Goal: Book appointment/travel/reservation

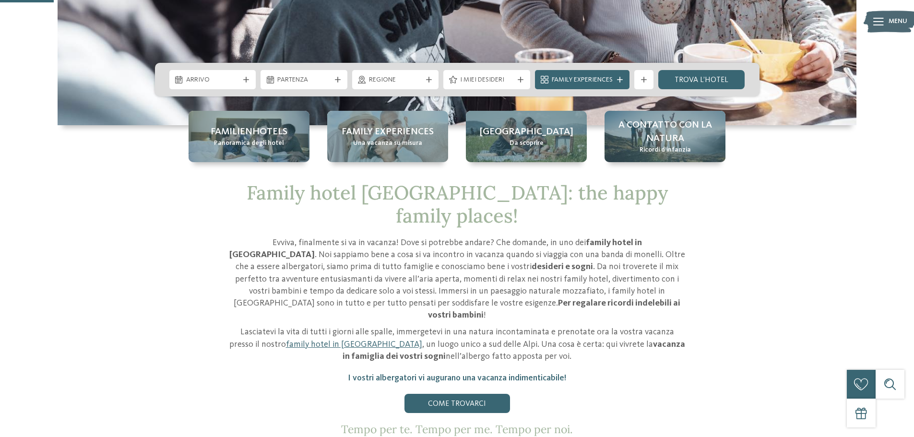
scroll to position [192, 0]
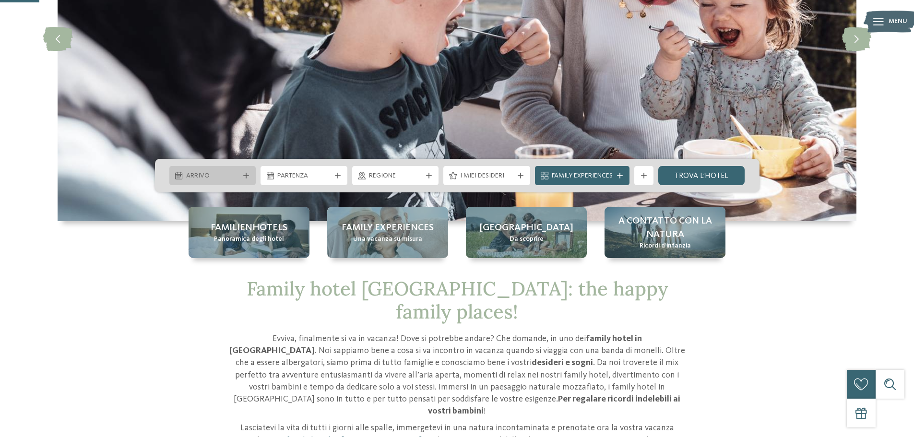
click at [216, 172] on span "Arrivo" at bounding box center [212, 176] width 53 height 10
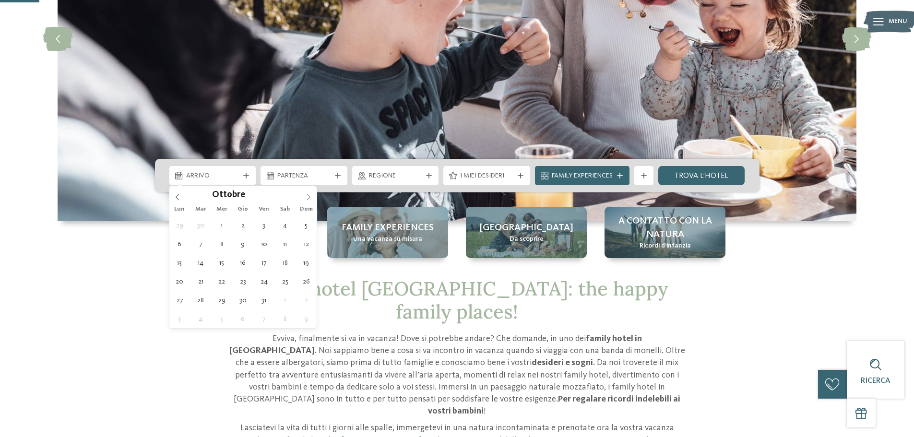
click at [308, 197] on icon at bounding box center [308, 197] width 7 height 7
type input "****"
click at [308, 197] on icon at bounding box center [308, 197] width 7 height 7
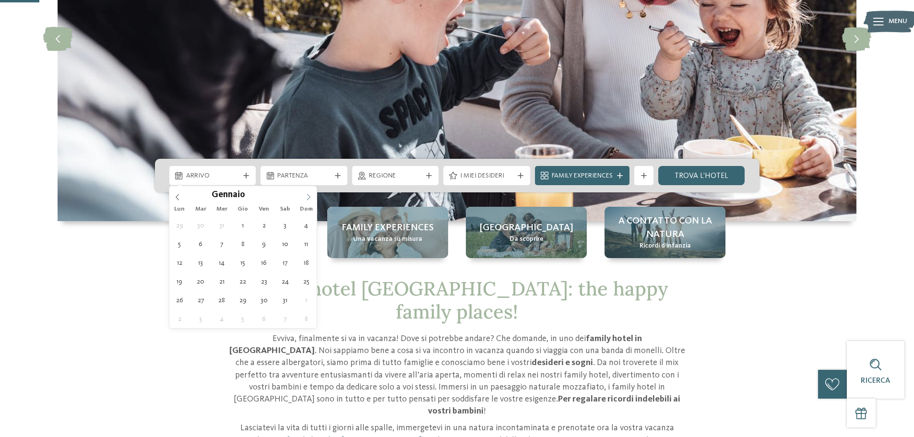
click at [308, 197] on icon at bounding box center [308, 197] width 7 height 7
type div "21.02.2026"
type input "****"
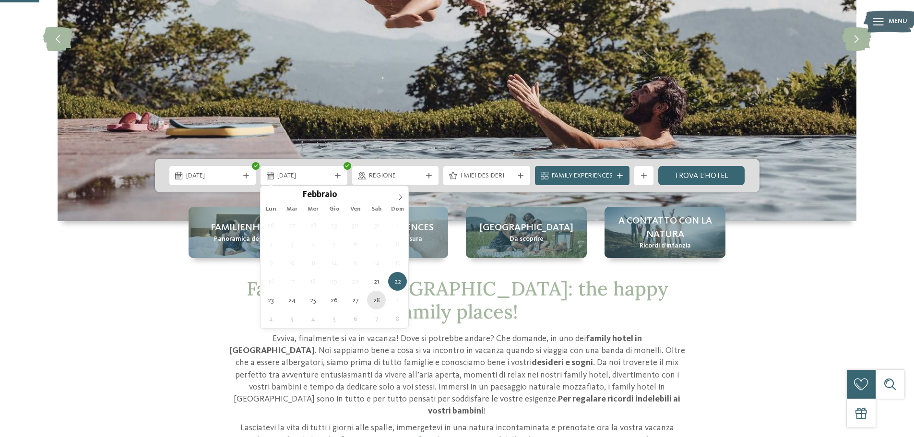
type div "28.02.2026"
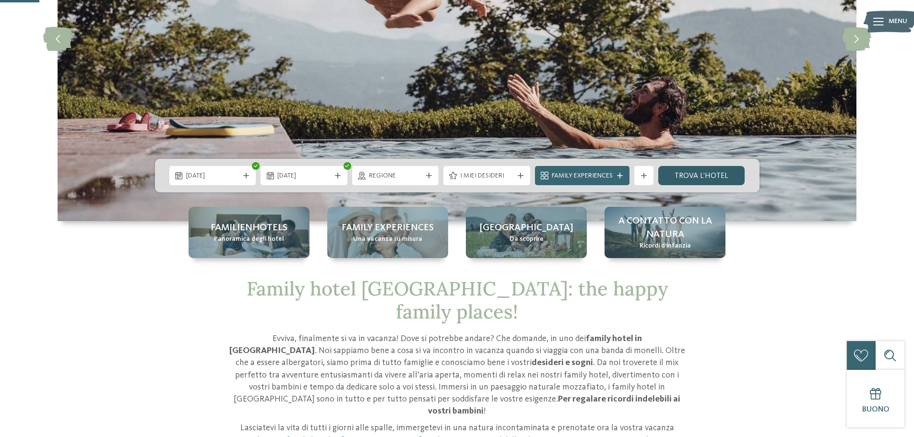
click at [680, 178] on link "trova l’hotel" at bounding box center [701, 175] width 87 height 19
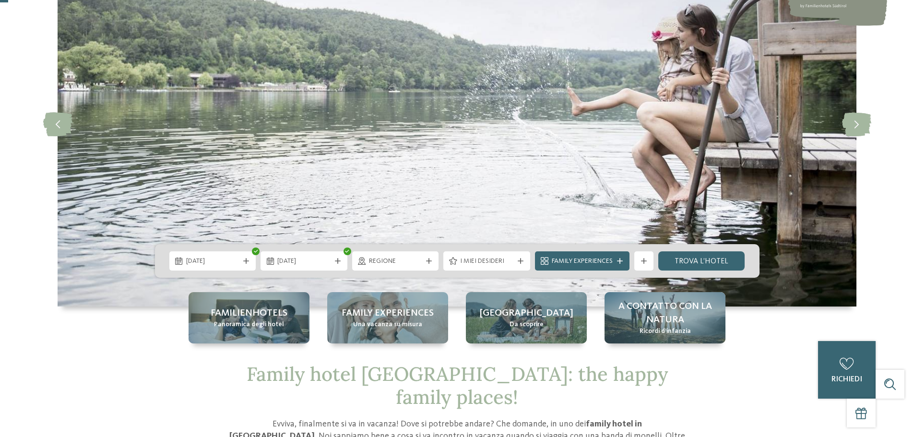
scroll to position [0, 0]
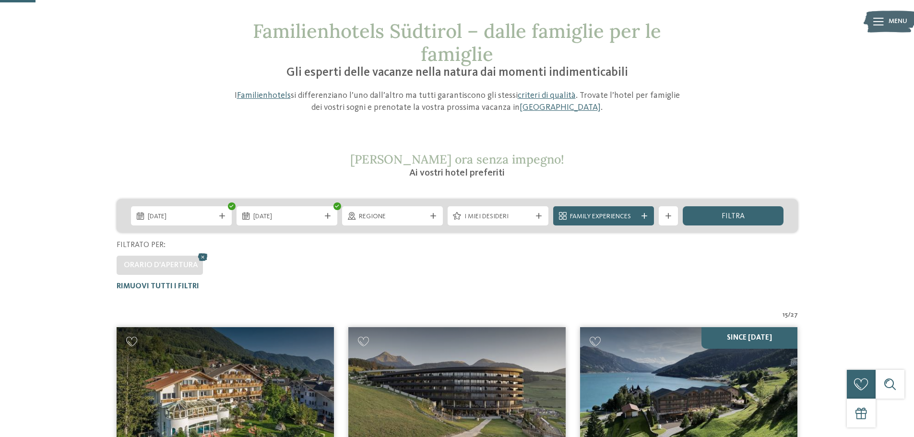
scroll to position [45, 0]
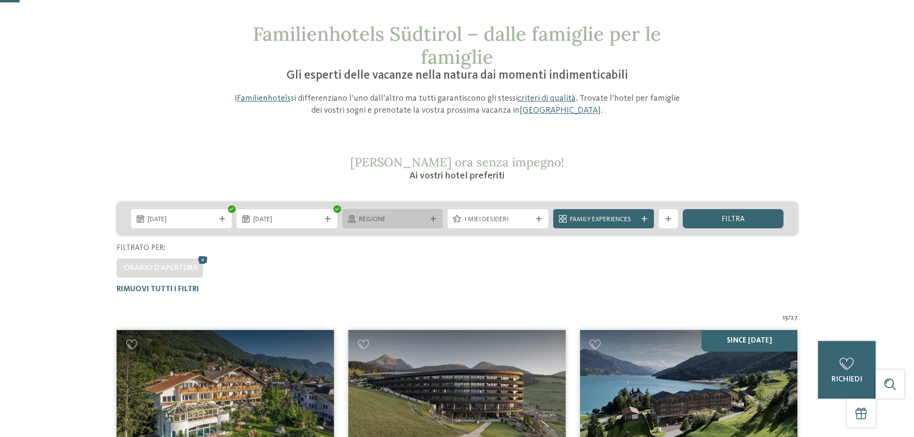
click at [408, 216] on span "Regione" at bounding box center [392, 220] width 67 height 10
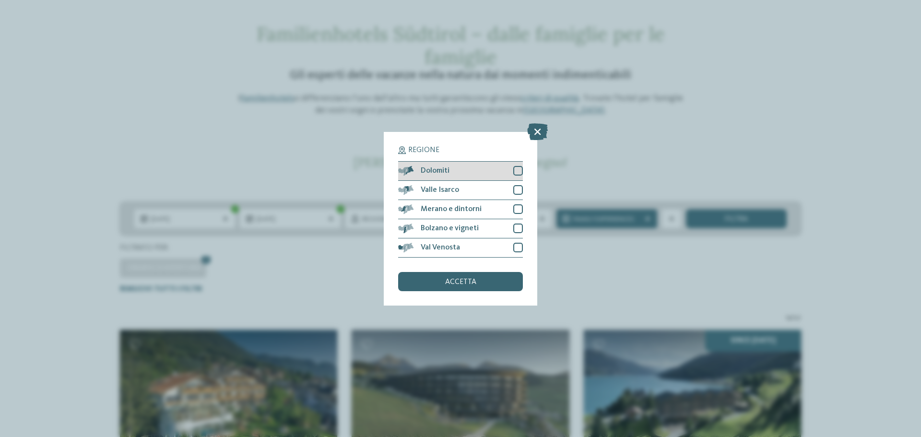
click at [517, 166] on div at bounding box center [518, 171] width 10 height 10
click at [476, 284] on div "accetta" at bounding box center [460, 281] width 125 height 19
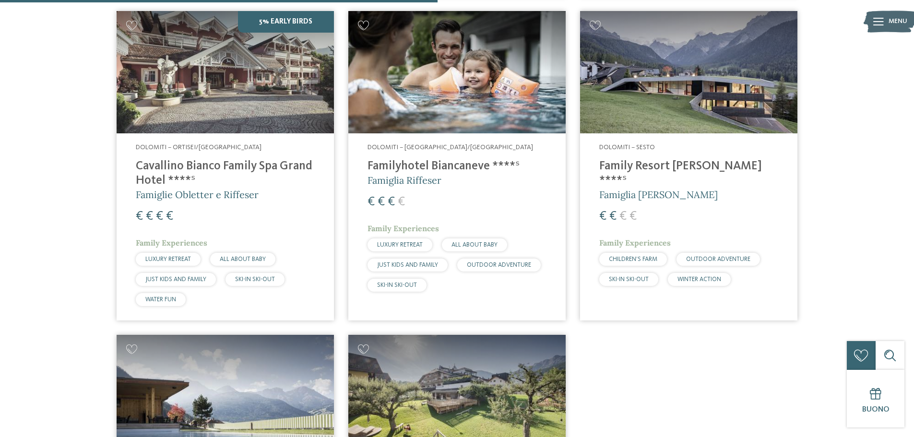
scroll to position [698, 0]
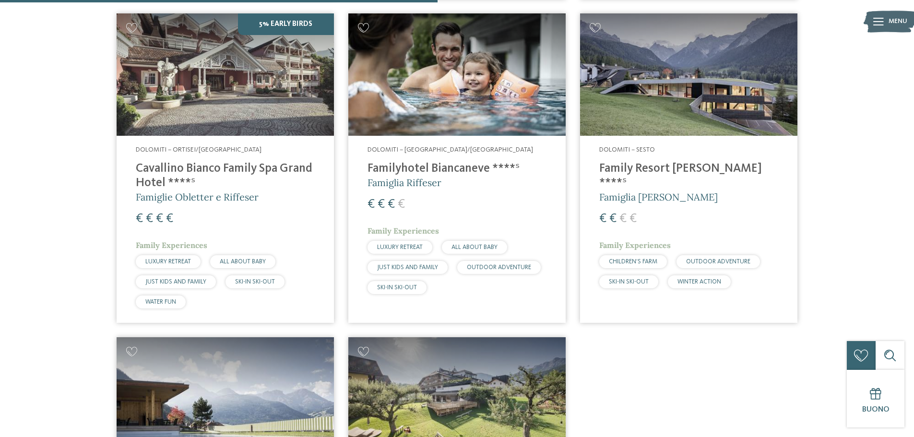
click at [450, 164] on h4 "Familyhotel Biancaneve ****ˢ" at bounding box center [456, 169] width 179 height 14
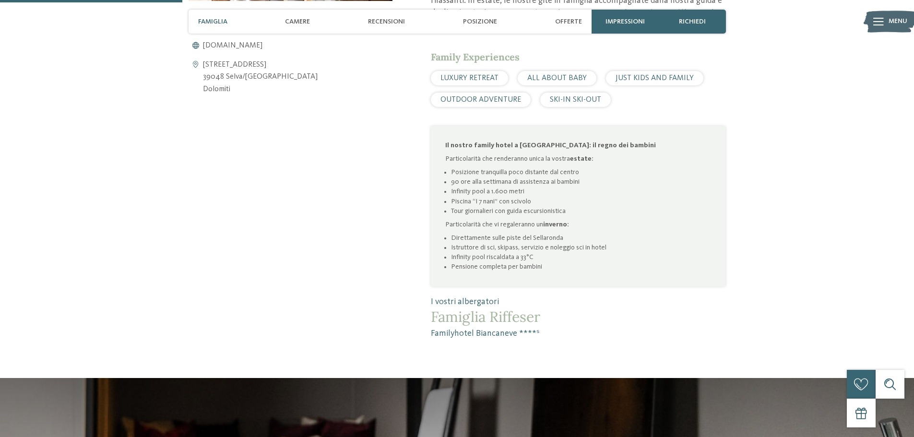
scroll to position [527, 0]
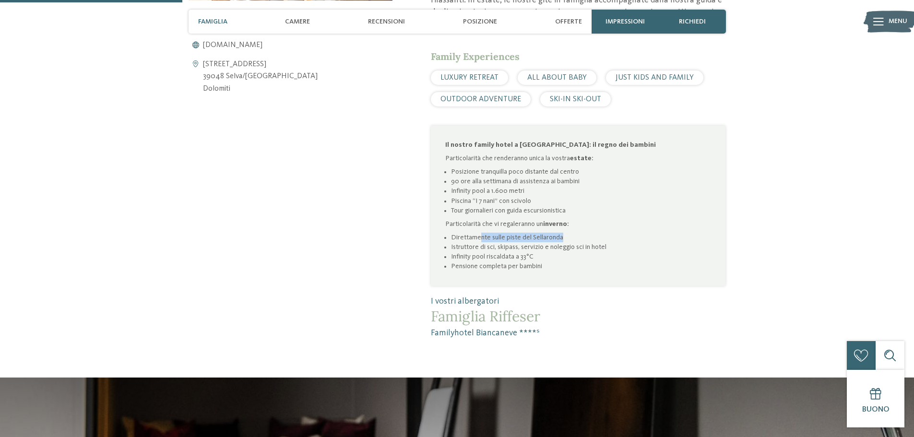
drag, startPoint x: 523, startPoint y: 235, endPoint x: 569, endPoint y: 234, distance: 46.0
click at [569, 234] on li "Direttamente sulle piste del Sellaronda" at bounding box center [581, 238] width 260 height 10
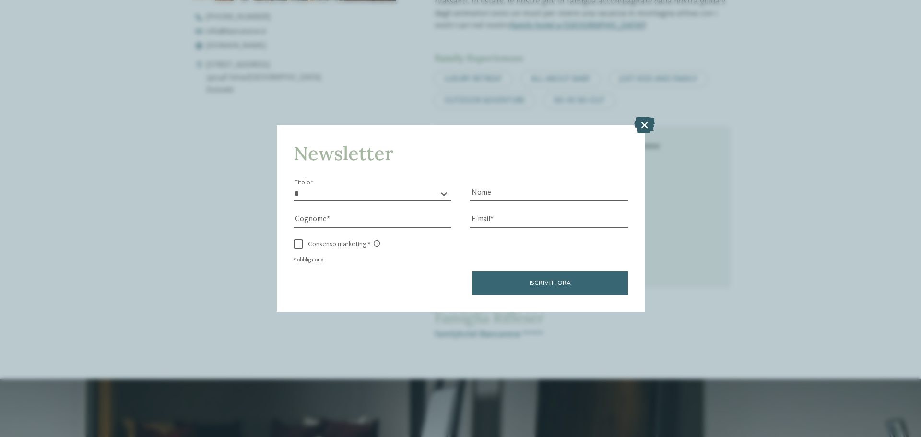
click at [650, 121] on icon at bounding box center [644, 125] width 21 height 17
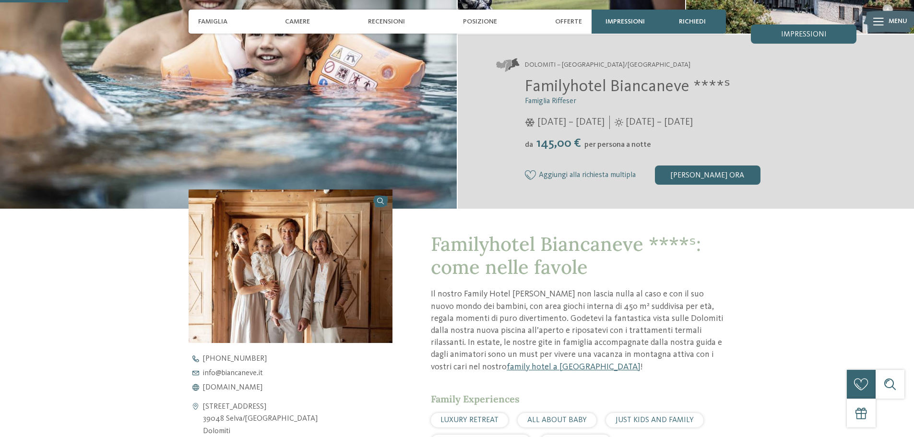
scroll to position [240, 0]
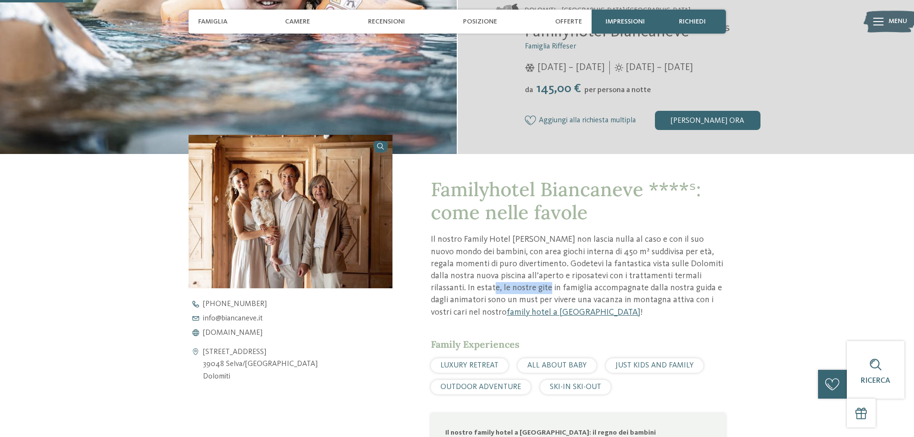
drag, startPoint x: 457, startPoint y: 286, endPoint x: 512, endPoint y: 287, distance: 55.2
click at [512, 287] on p "Il nostro Family Hotel Biancaneve non lascia nulla al caso e con il suo nuovo m…" at bounding box center [578, 276] width 294 height 84
click at [506, 311] on link "family hotel a [GEOGRAPHIC_DATA]" at bounding box center [573, 312] width 134 height 9
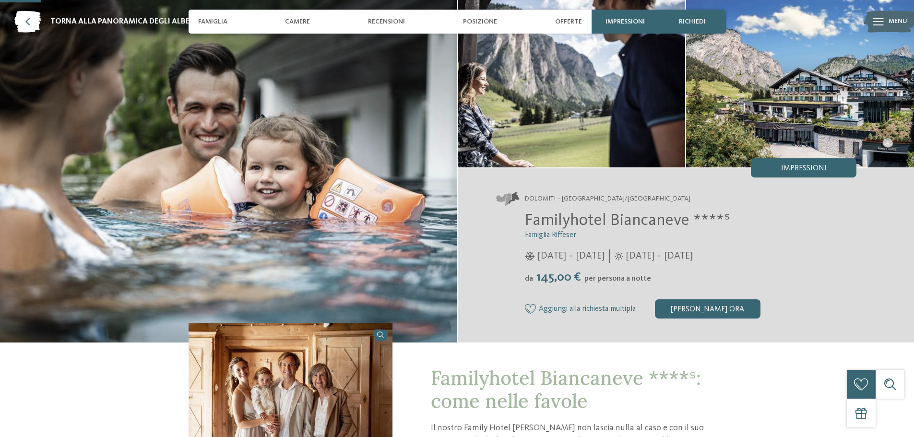
scroll to position [0, 0]
